Goal: Use online tool/utility: Utilize a website feature to perform a specific function

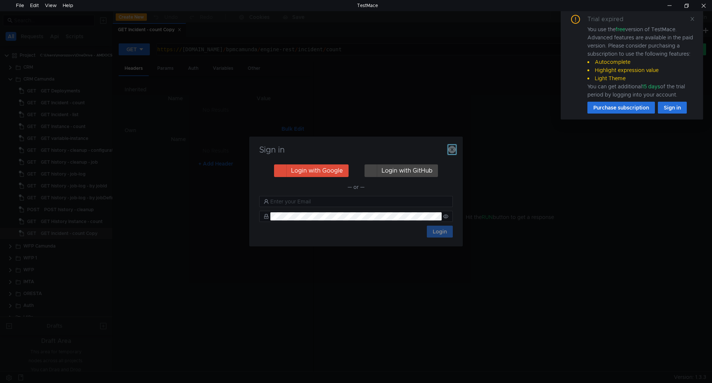
click at [453, 148] on icon "button" at bounding box center [451, 149] width 7 height 7
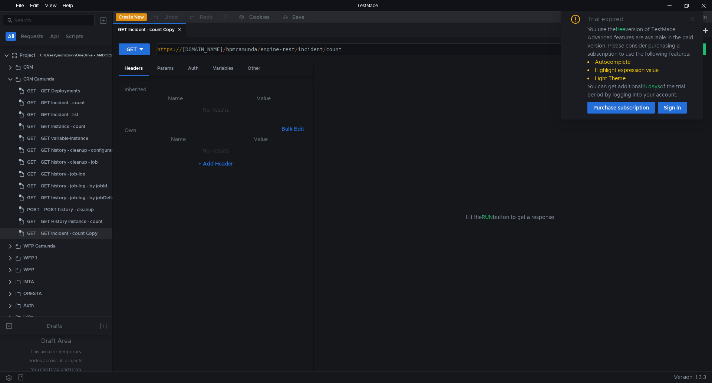
click at [693, 18] on icon at bounding box center [692, 19] width 4 height 4
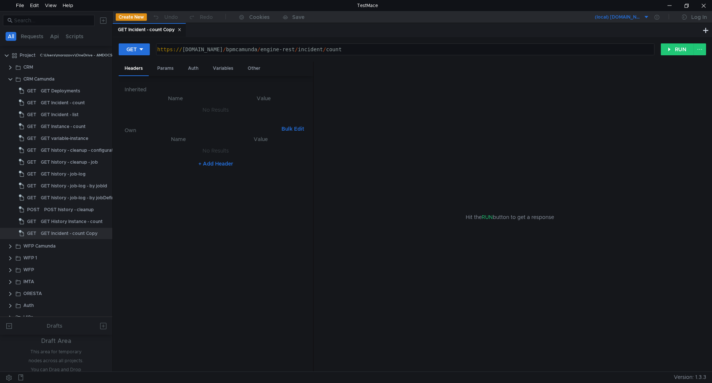
click at [181, 29] on icon at bounding box center [179, 30] width 3 height 3
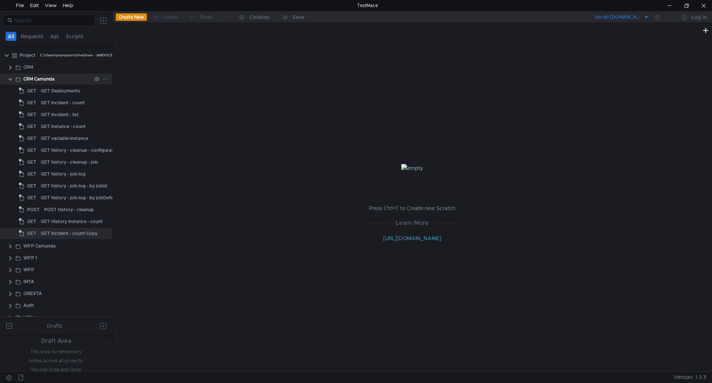
click at [11, 77] on clr-icon at bounding box center [10, 79] width 6 height 6
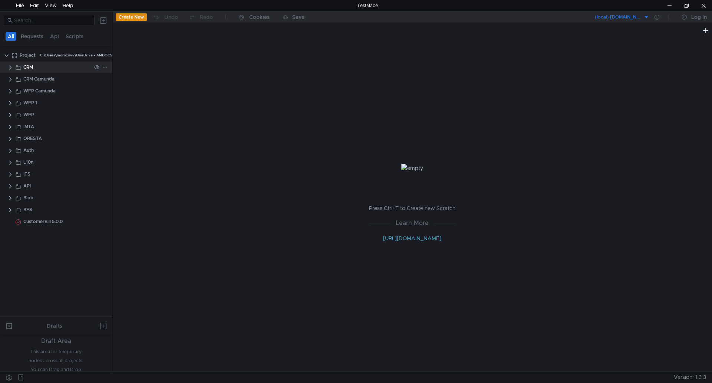
click at [11, 68] on clr-icon at bounding box center [10, 68] width 6 height 6
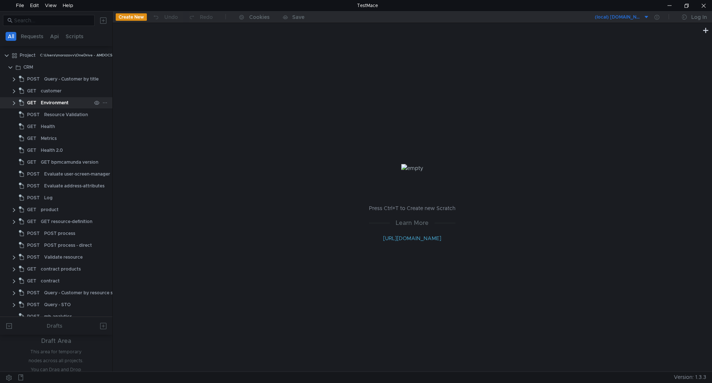
click at [50, 103] on div "Environment" at bounding box center [55, 102] width 28 height 11
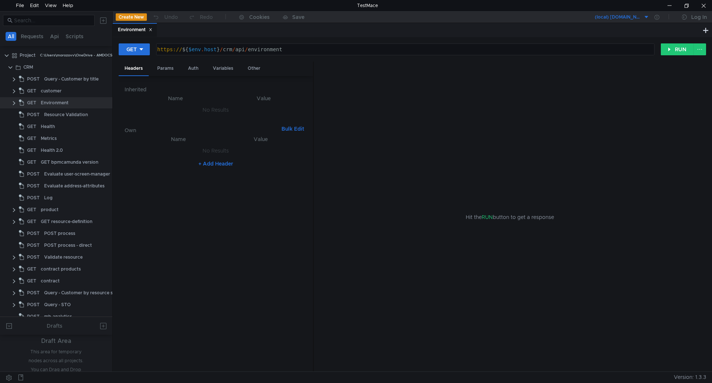
click at [647, 17] on button "(local) [DOMAIN_NAME]" at bounding box center [621, 17] width 55 height 12
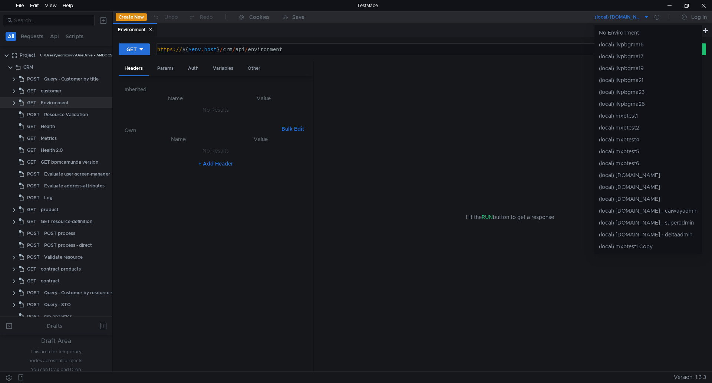
click at [585, 19] on div at bounding box center [356, 191] width 712 height 383
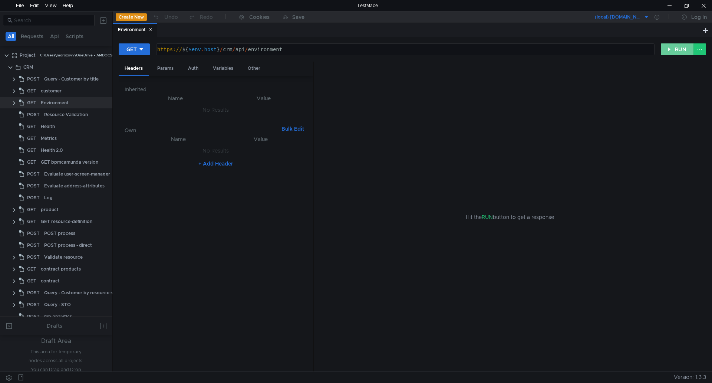
click at [681, 51] on button "RUN" at bounding box center [677, 49] width 33 height 12
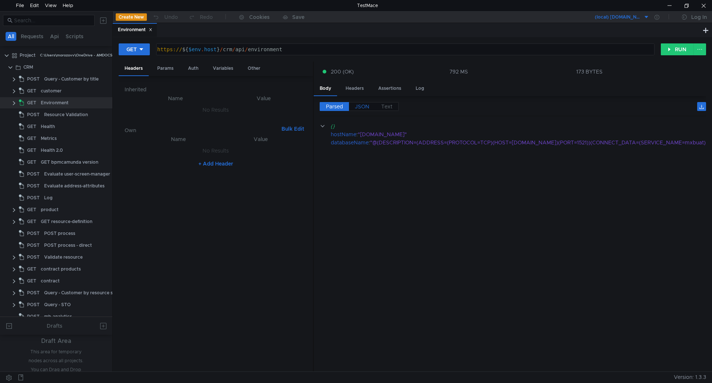
click at [363, 106] on span "JSON" at bounding box center [362, 106] width 14 height 7
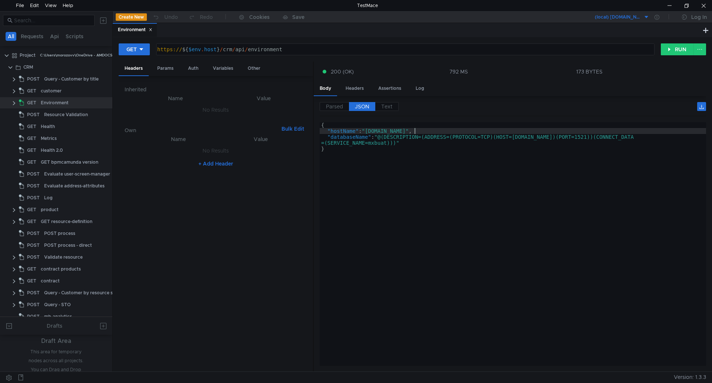
click at [415, 133] on div "{ "hostName" : "[DOMAIN_NAME]" , "databaseName" : "@(DESCRIPTION=(ADDRESS=(PROT…" at bounding box center [513, 249] width 386 height 255
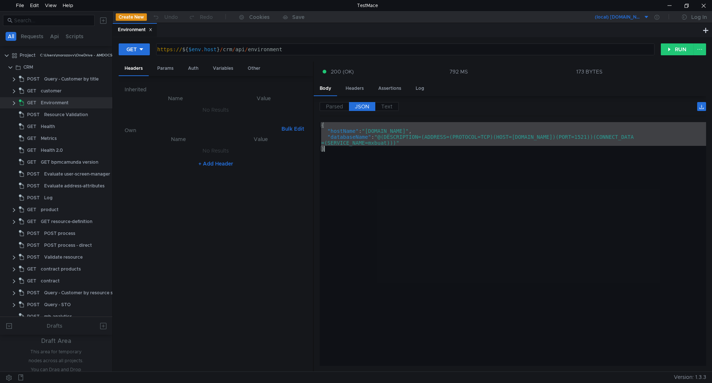
click at [414, 162] on div "{ "hostName" : "[DOMAIN_NAME]" , "databaseName" : "@(DESCRIPTION=(ADDRESS=(PROT…" at bounding box center [513, 244] width 386 height 244
type textarea "}"
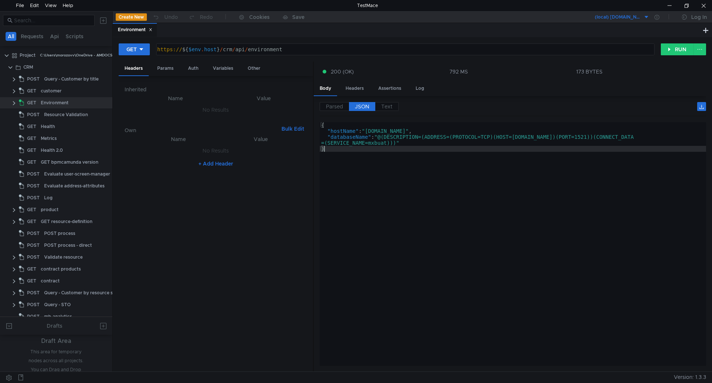
click at [414, 146] on div "{ "hostName" : "[DOMAIN_NAME]" , "databaseName" : "@(DESCRIPTION=(ADDRESS=(PROT…" at bounding box center [513, 249] width 386 height 255
click at [399, 162] on div "{ "hostName" : "[DOMAIN_NAME]" , "databaseName" : "@(DESCRIPTION=(ADDRESS=(PROT…" at bounding box center [513, 249] width 386 height 255
click at [704, 6] on div at bounding box center [703, 5] width 17 height 11
